Goal: Information Seeking & Learning: Learn about a topic

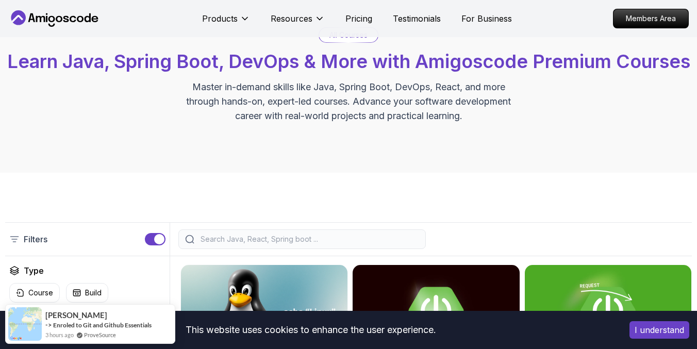
scroll to position [58, 0]
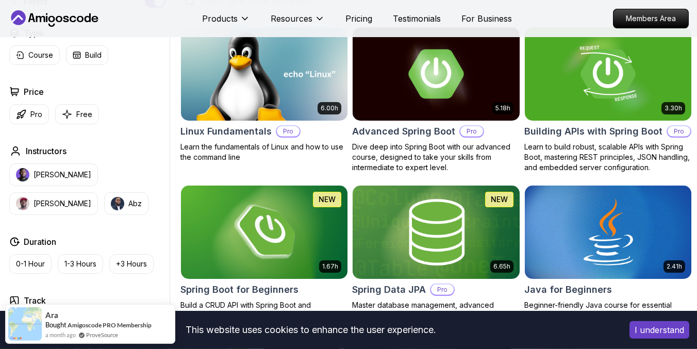
scroll to position [138, 0]
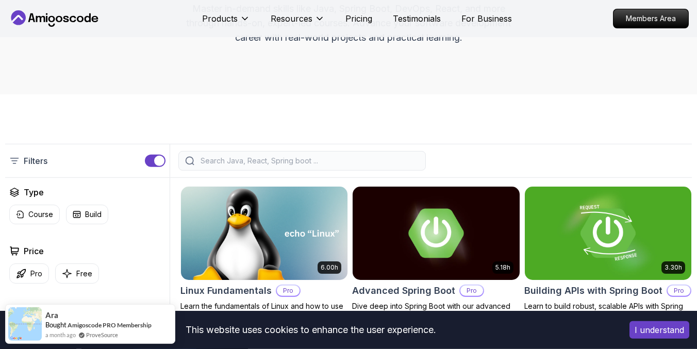
click at [315, 266] on img at bounding box center [264, 233] width 175 height 98
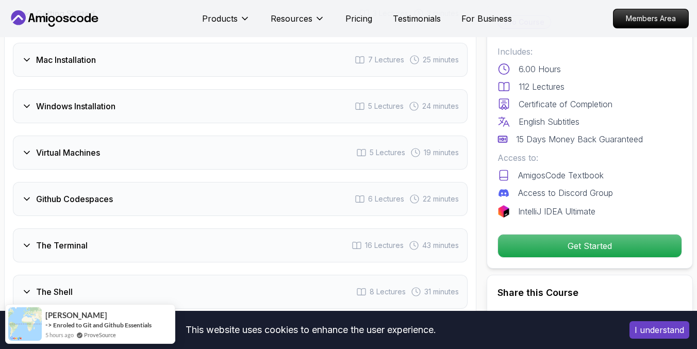
scroll to position [1524, 0]
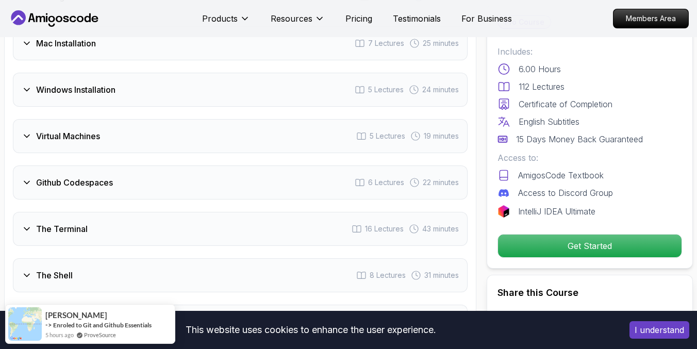
click at [185, 84] on div "Windows Installation 5 Lectures 24 minutes" at bounding box center [240, 90] width 455 height 34
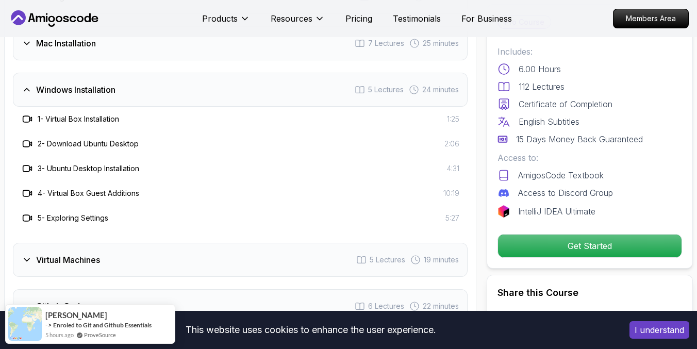
click at [101, 123] on h3 "1 - Virtual Box Installation" at bounding box center [78, 119] width 81 height 10
click at [409, 114] on div "1 - Virtual Box Installation 1:25" at bounding box center [240, 119] width 438 height 12
click at [63, 118] on h3 "1 - Virtual Box Installation" at bounding box center [78, 119] width 81 height 10
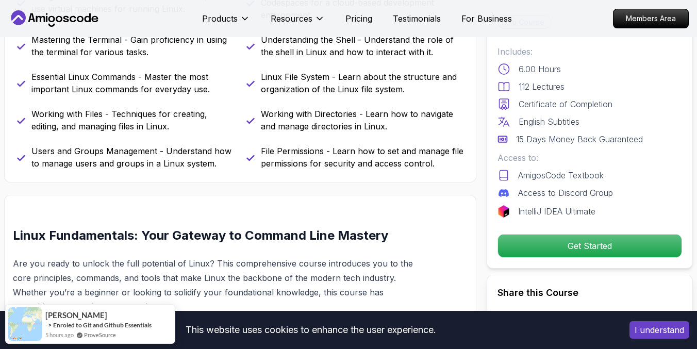
scroll to position [0, 0]
